Goal: Task Accomplishment & Management: Manage account settings

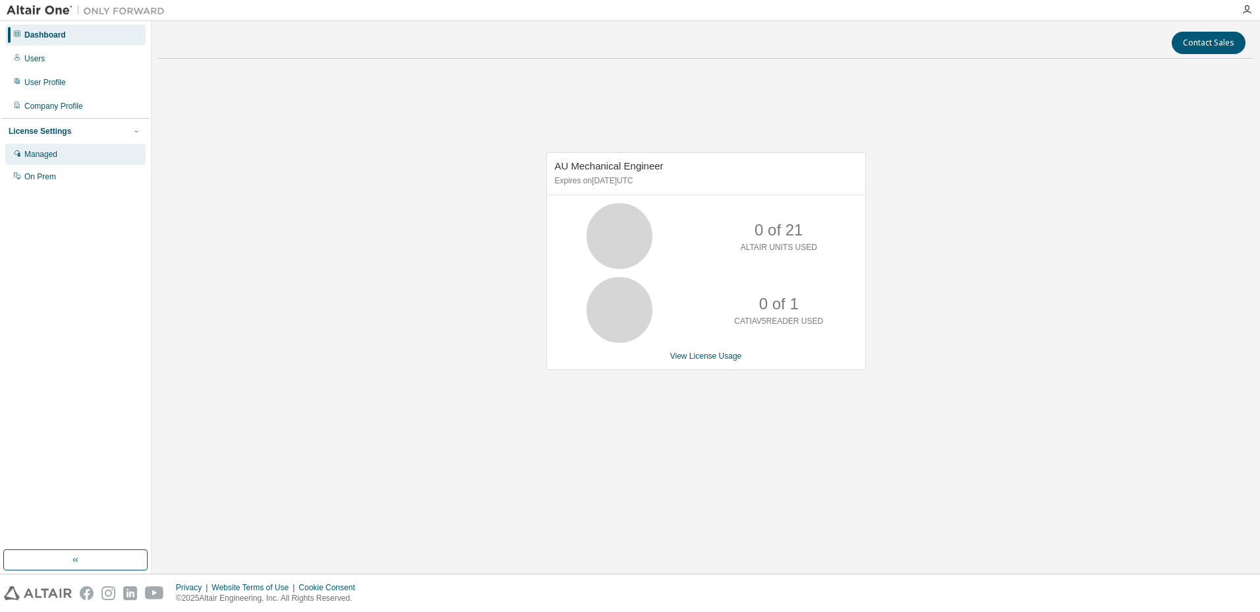
click at [79, 159] on div "Managed" at bounding box center [75, 154] width 140 height 21
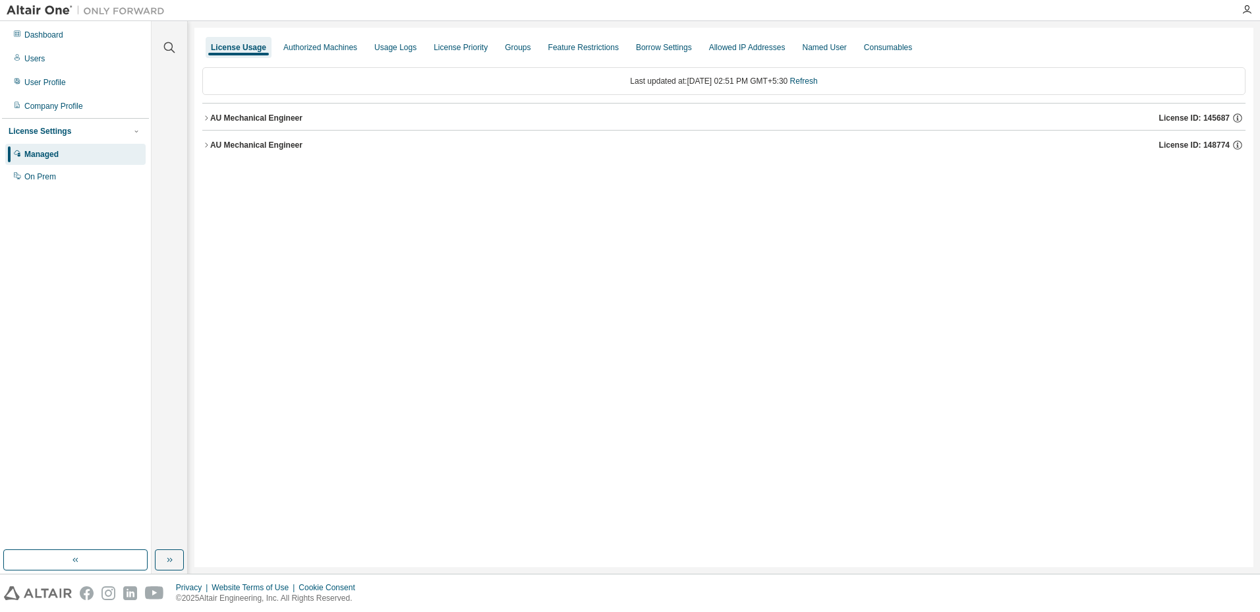
click at [230, 124] on button "AU Mechanical Engineer License ID: 145687" at bounding box center [723, 117] width 1043 height 29
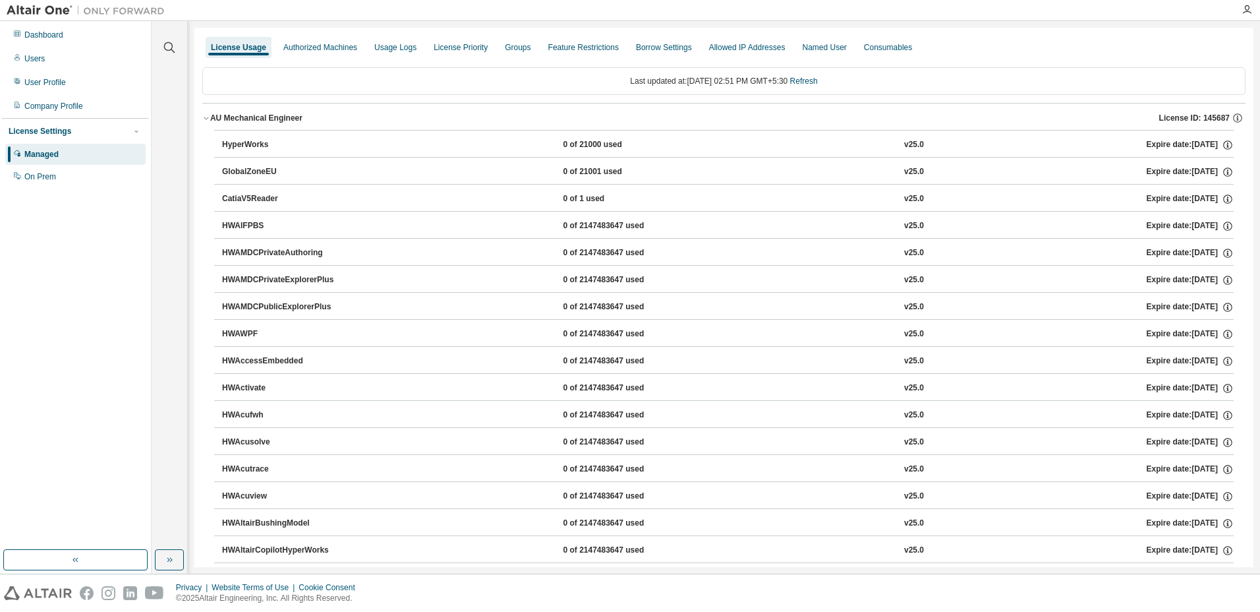
click at [261, 148] on div "HyperWorks" at bounding box center [281, 145] width 119 height 12
click at [241, 121] on div "AU Mechanical Engineer" at bounding box center [256, 118] width 92 height 11
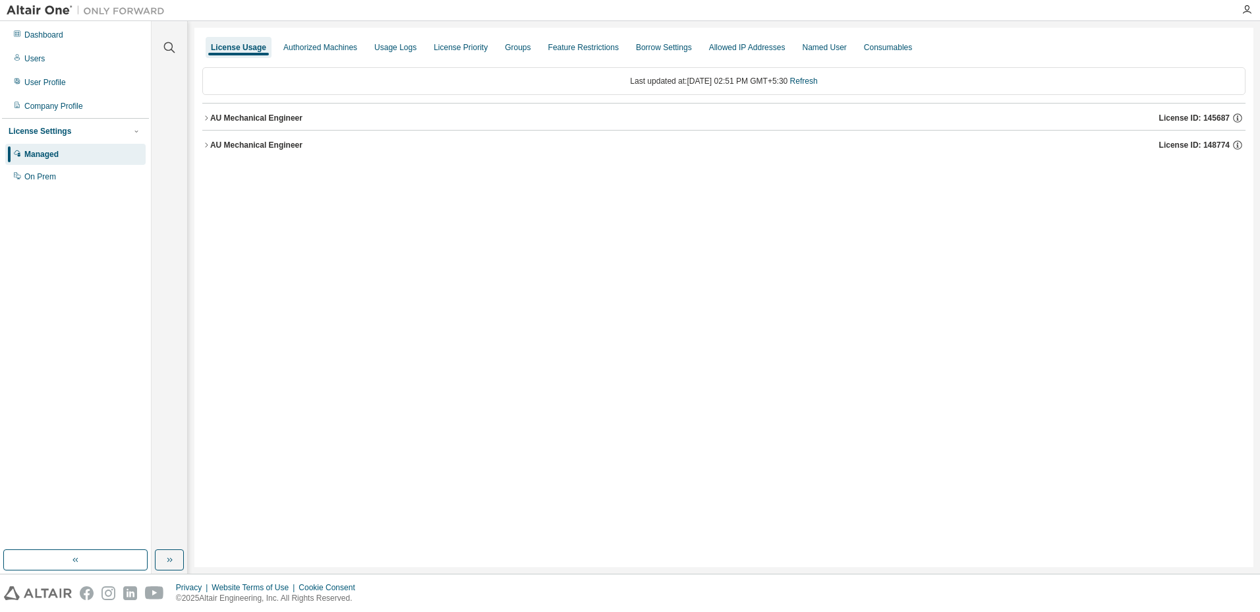
click at [254, 151] on button "AU Mechanical Engineer License ID: 148774" at bounding box center [723, 144] width 1043 height 29
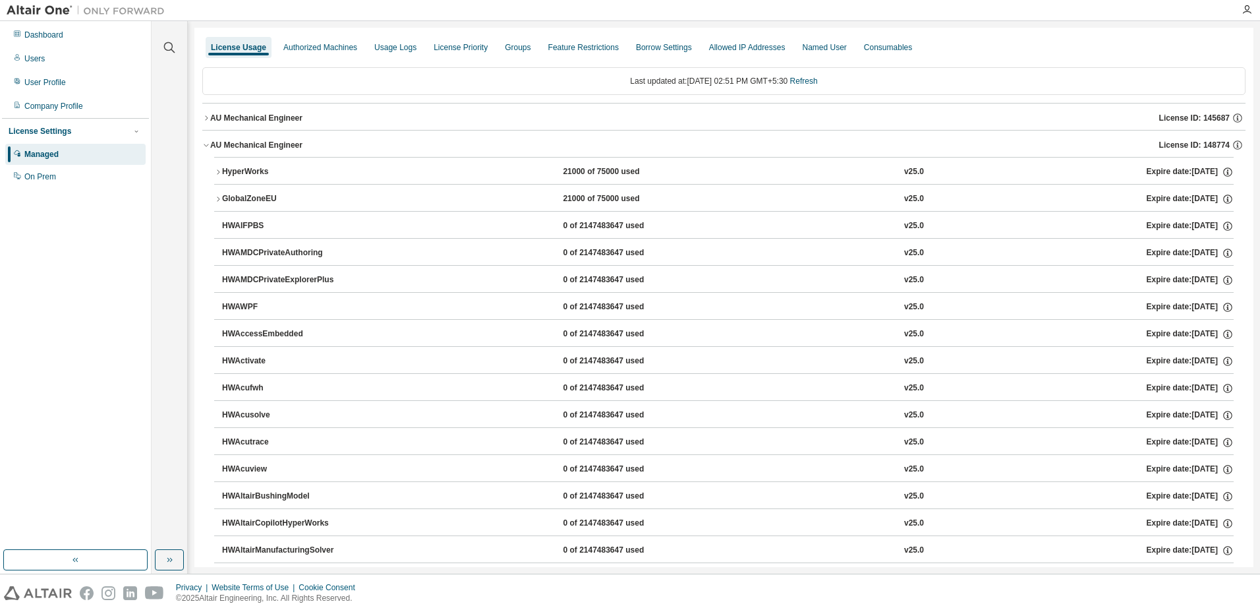
click at [260, 167] on div "HyperWorks" at bounding box center [281, 172] width 119 height 12
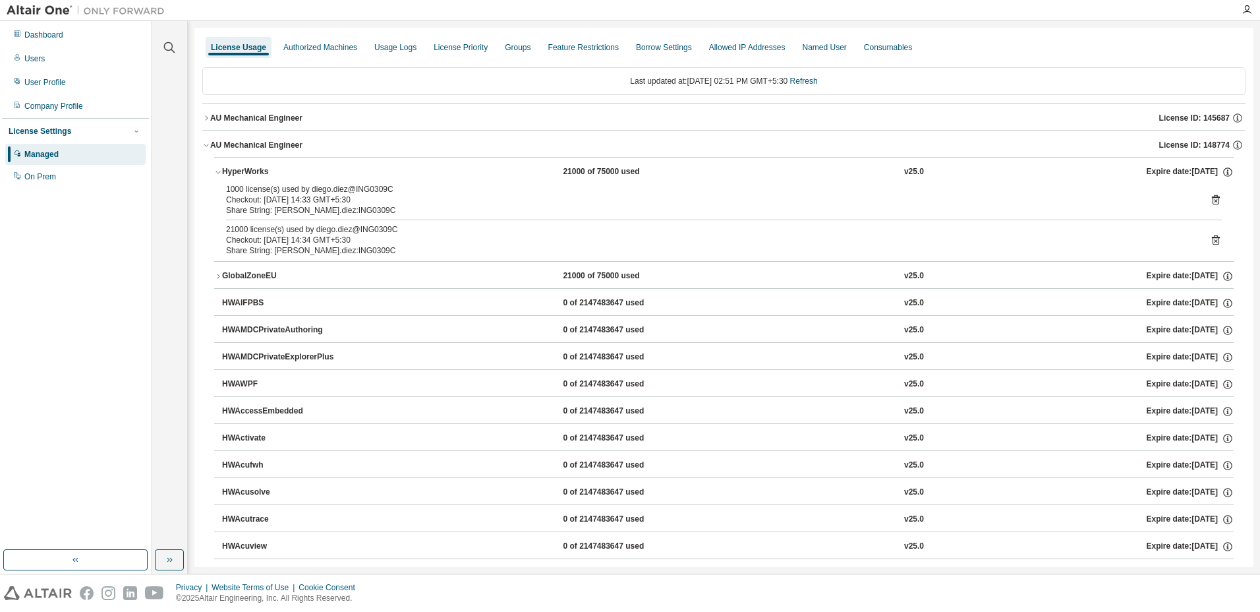
click at [270, 173] on div "HyperWorks" at bounding box center [281, 172] width 119 height 12
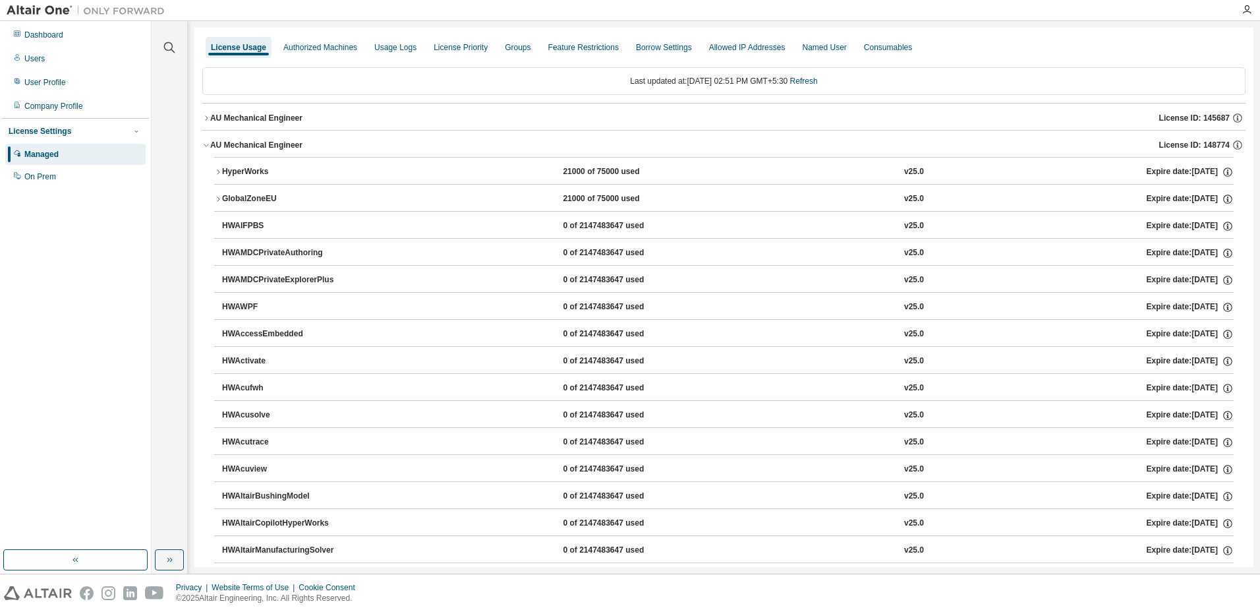
click at [262, 198] on div "GlobalZoneEU" at bounding box center [281, 199] width 119 height 12
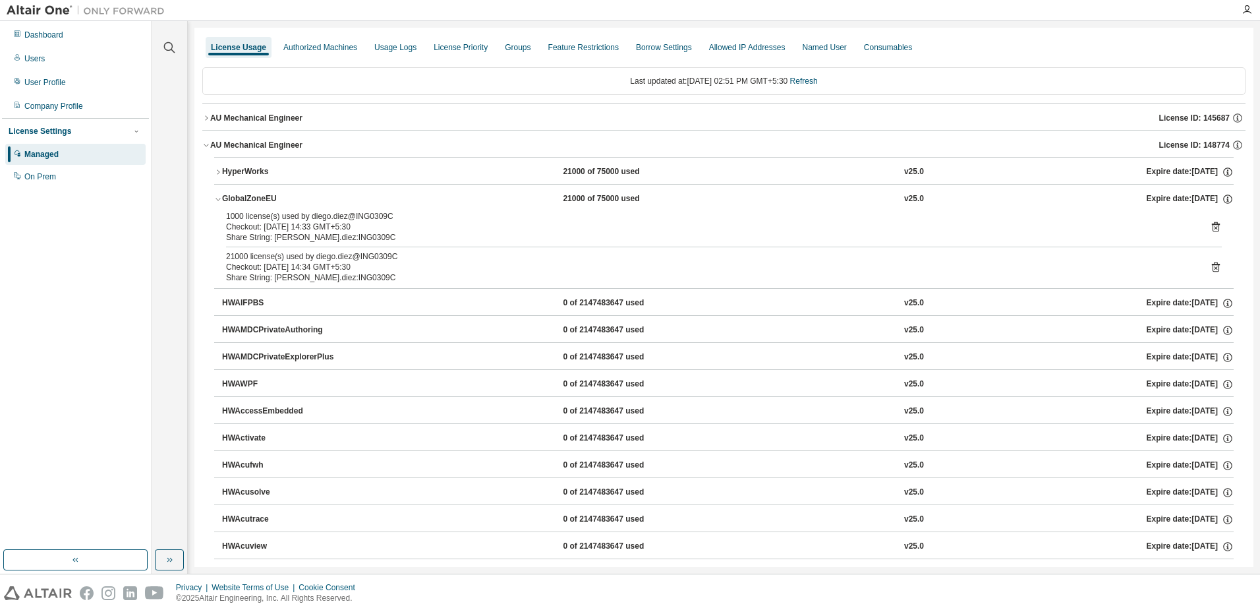
click at [262, 198] on div "GlobalZoneEU" at bounding box center [281, 199] width 119 height 12
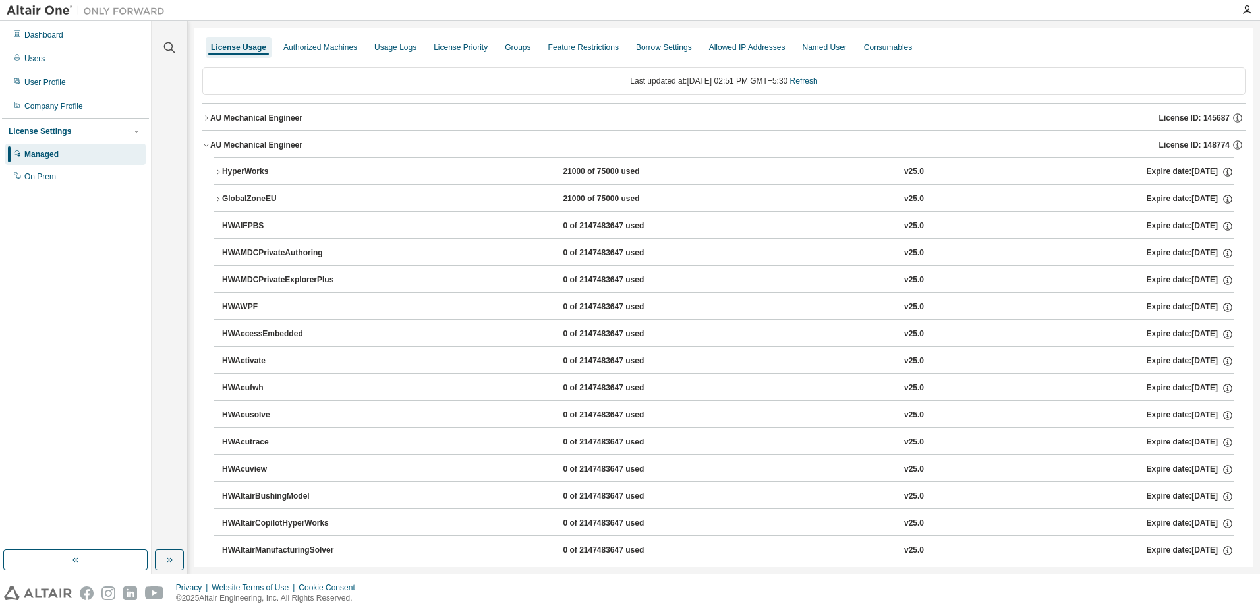
click at [246, 175] on div "HyperWorks" at bounding box center [281, 172] width 119 height 12
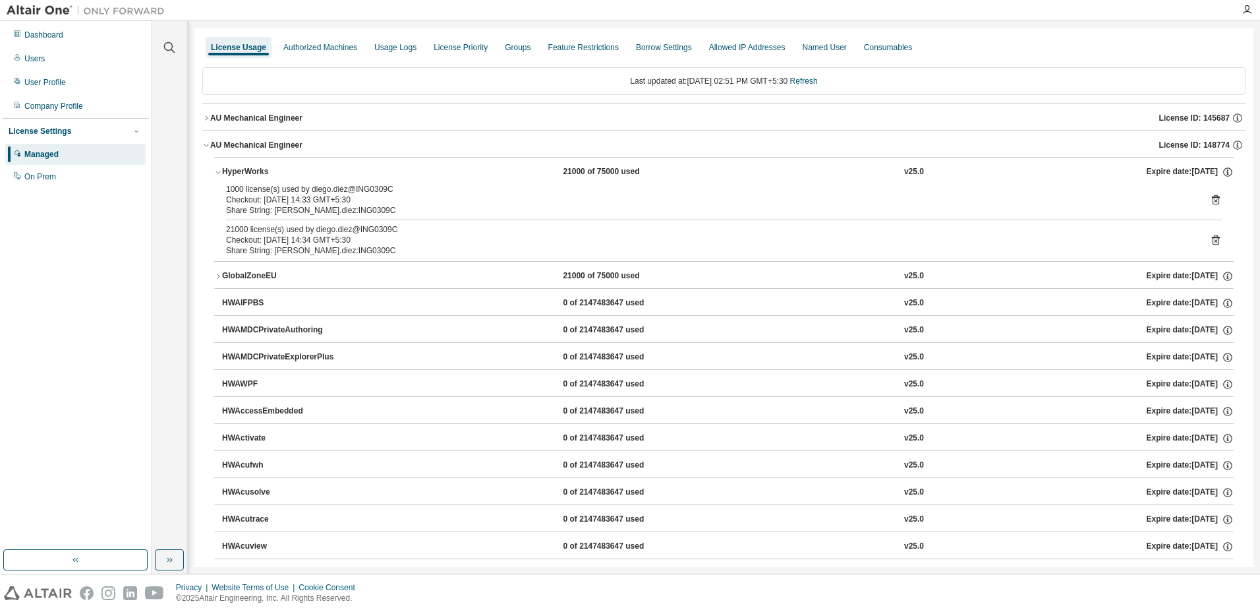
click at [246, 175] on div "HyperWorks" at bounding box center [281, 172] width 119 height 12
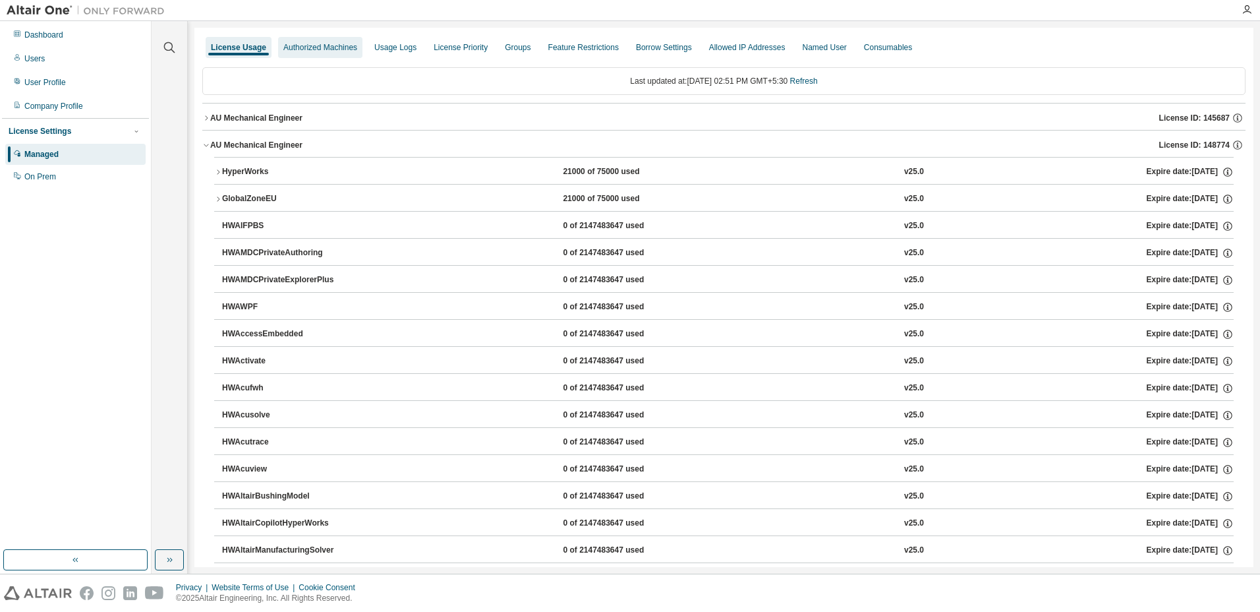
click at [303, 53] on div "Authorized Machines" at bounding box center [320, 47] width 84 height 21
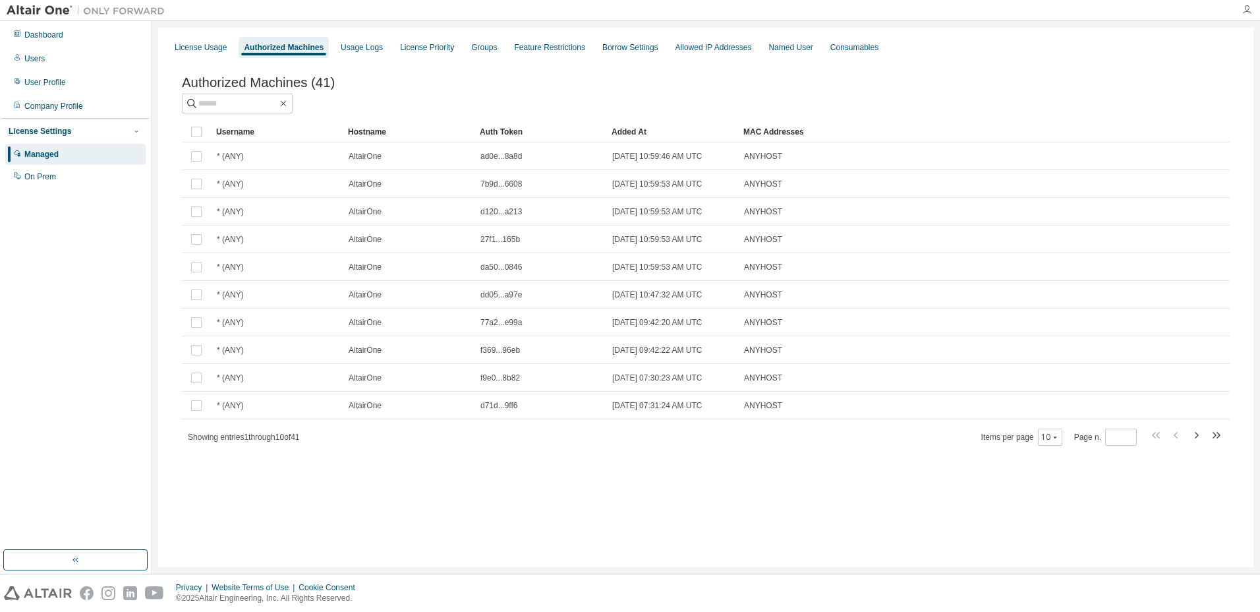
click at [1250, 13] on icon "button" at bounding box center [1247, 10] width 11 height 11
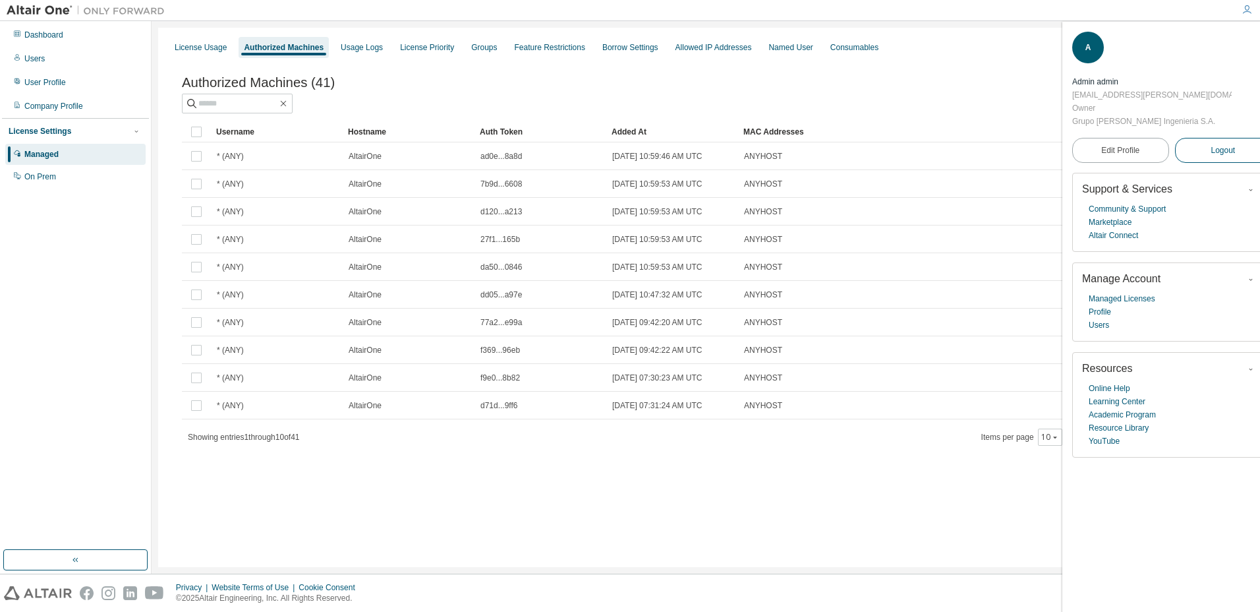
click at [1190, 138] on button "Logout" at bounding box center [1223, 150] width 97 height 25
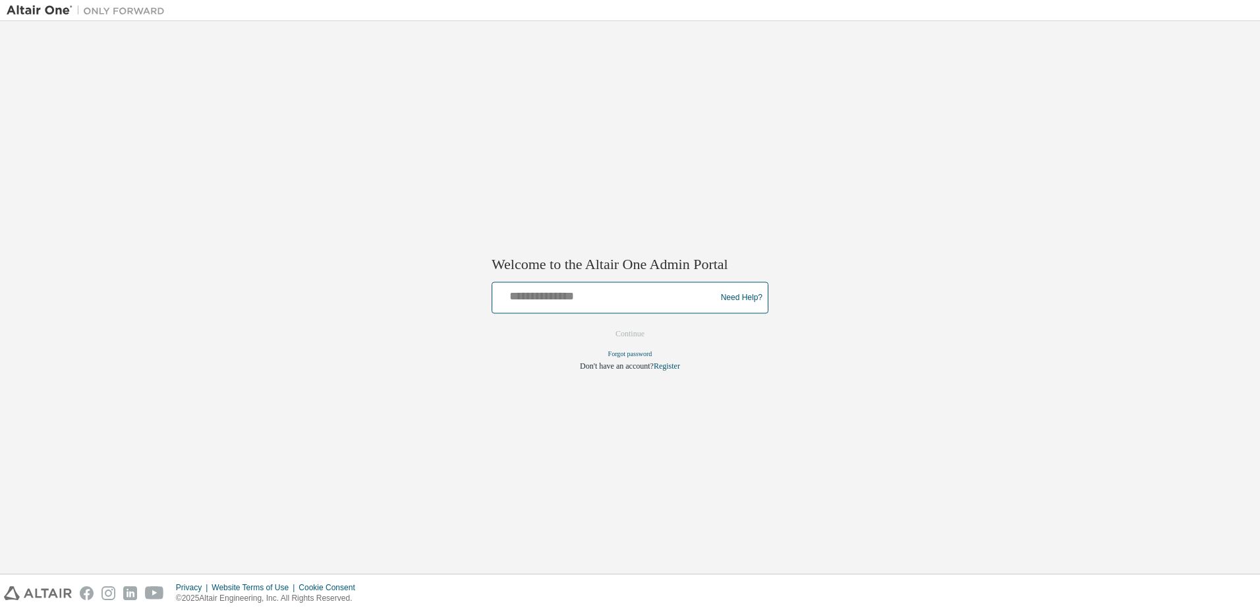
click at [580, 299] on input "text" at bounding box center [606, 294] width 217 height 19
type input "**********"
click at [639, 330] on button "Continue" at bounding box center [630, 334] width 57 height 20
